Goal: Task Accomplishment & Management: Complete application form

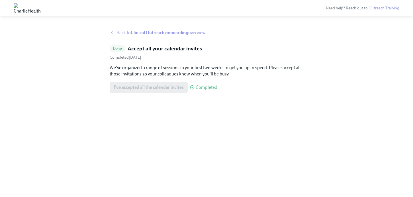
click at [192, 33] on span "Back to Clinical Outreach onboarding overview" at bounding box center [160, 33] width 89 height 6
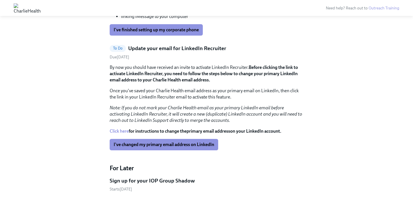
scroll to position [516, 0]
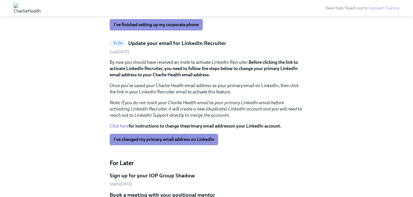
click at [195, 28] on span "I've finished setting up my corporate phone" at bounding box center [156, 25] width 85 height 6
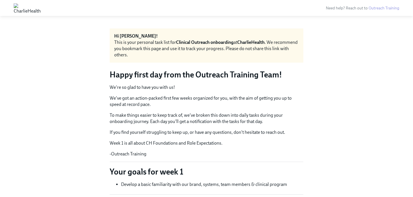
scroll to position [0, 0]
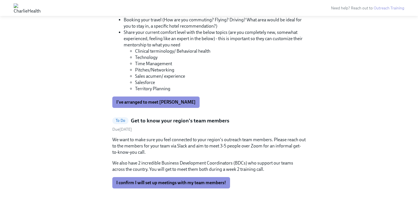
scroll to position [724, 0]
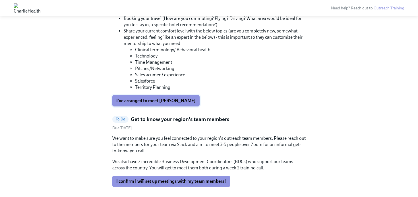
click at [183, 104] on span "I've arranged to meet [PERSON_NAME]" at bounding box center [155, 101] width 79 height 6
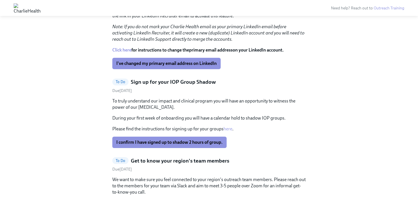
scroll to position [517, 0]
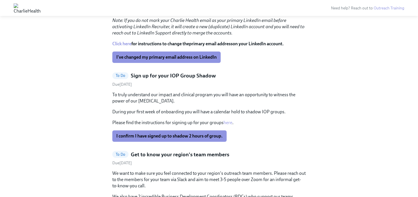
click at [122, 46] on link "Click here" at bounding box center [121, 43] width 19 height 5
click at [126, 46] on link "Click here" at bounding box center [121, 43] width 19 height 5
click at [206, 60] on span "I've changed my primary email address on LinkedIn" at bounding box center [166, 57] width 100 height 6
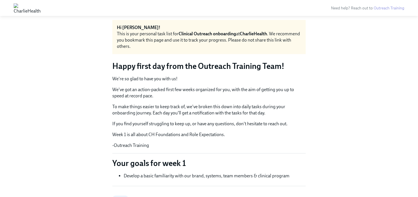
scroll to position [0, 0]
